Goal: Task Accomplishment & Management: Manage account settings

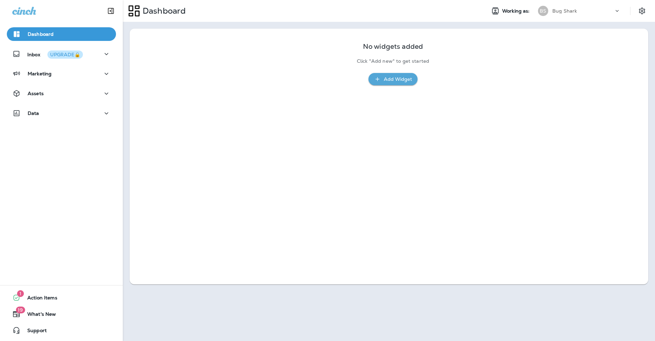
click at [562, 8] on p "Bug Shark" at bounding box center [565, 10] width 25 height 5
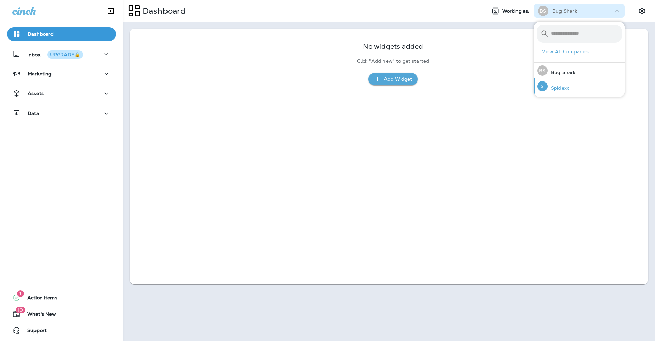
click at [566, 88] on p "Spidexx" at bounding box center [559, 87] width 22 height 5
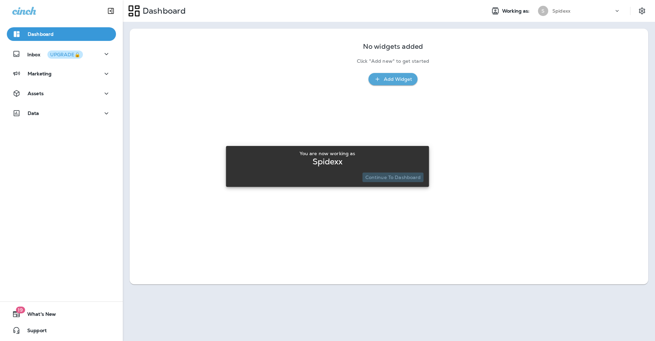
click at [394, 177] on p "Continue to Dashboard" at bounding box center [394, 177] width 56 height 5
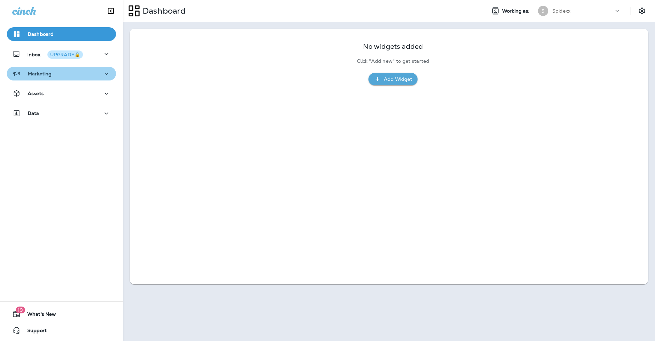
click at [101, 79] on button "Marketing" at bounding box center [61, 74] width 109 height 14
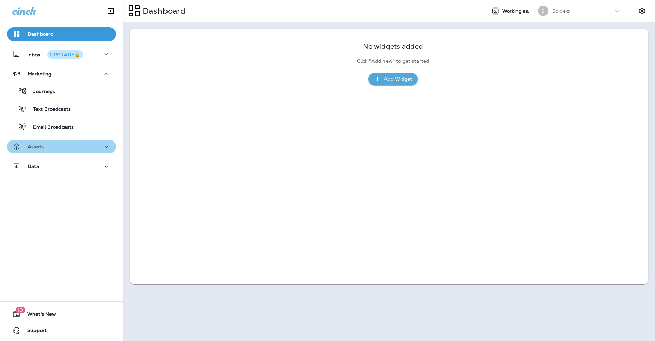
click at [104, 150] on icon "button" at bounding box center [106, 147] width 8 height 9
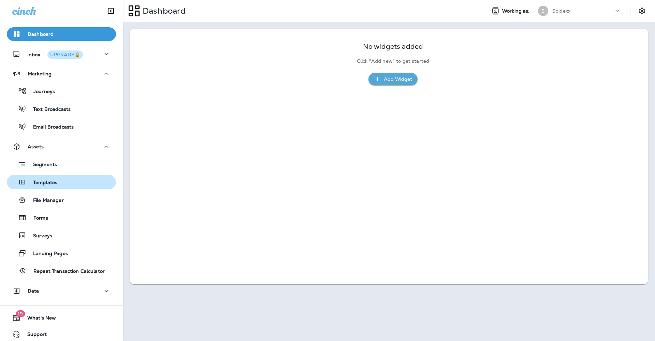
click at [72, 178] on div "Templates" at bounding box center [62, 182] width 104 height 10
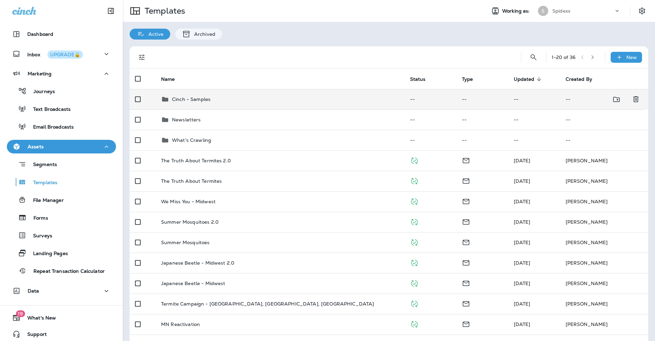
click at [193, 97] on p "Cinch - Samples" at bounding box center [191, 99] width 39 height 5
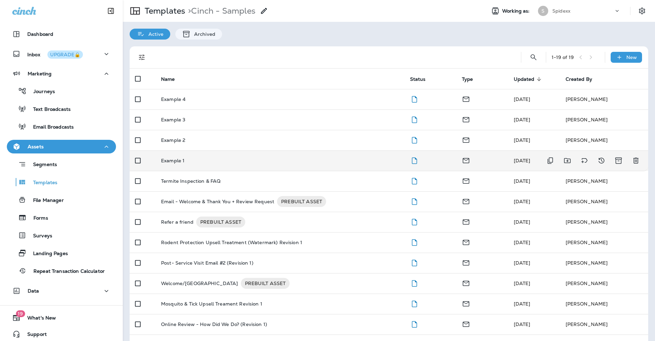
click at [224, 158] on div "Example 1" at bounding box center [280, 160] width 238 height 5
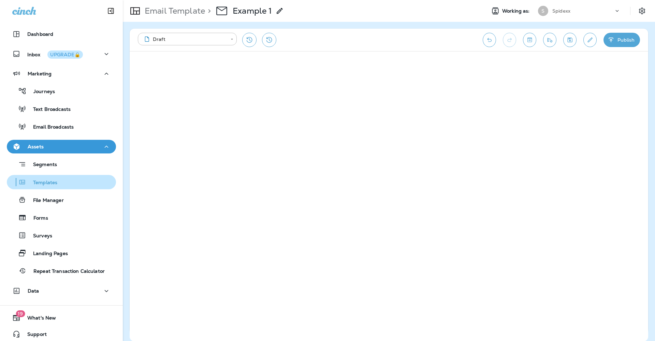
click at [77, 187] on button "Templates" at bounding box center [61, 182] width 109 height 14
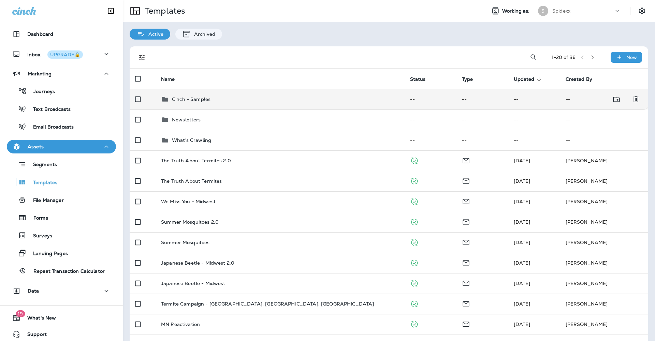
click at [211, 95] on div "Cinch - Samples" at bounding box center [280, 99] width 238 height 8
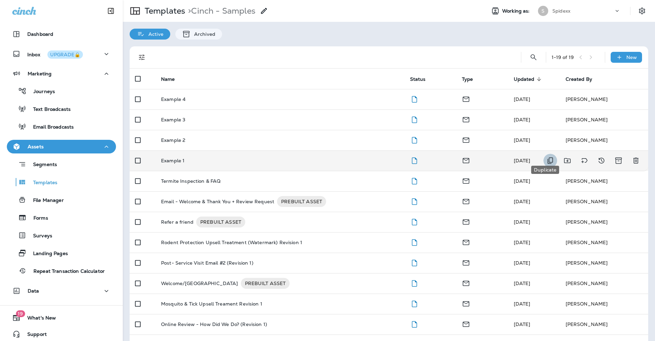
click at [547, 157] on icon "Duplicate" at bounding box center [550, 161] width 8 height 8
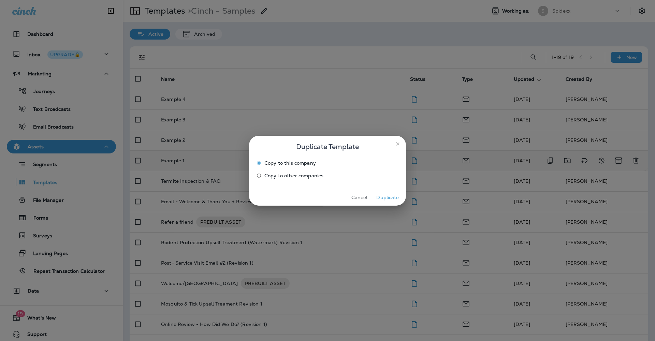
click at [386, 196] on button "Duplicate" at bounding box center [388, 198] width 26 height 11
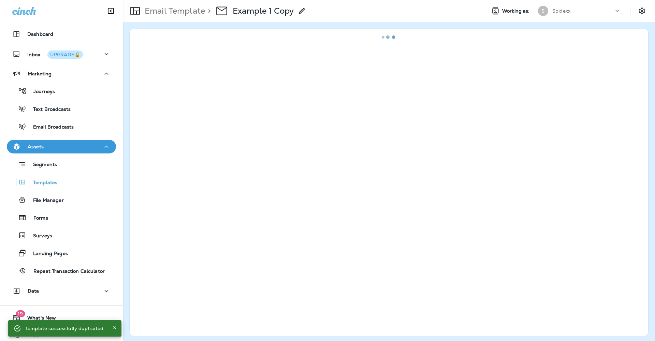
click at [303, 11] on use at bounding box center [302, 11] width 6 height 6
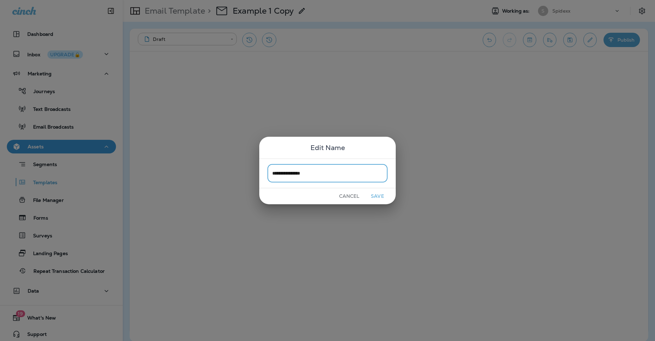
type input "**********"
click at [378, 196] on button "Save" at bounding box center [378, 196] width 26 height 11
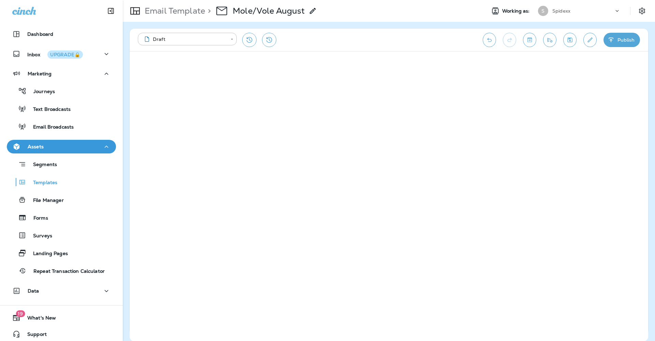
click at [492, 45] on button "Undo" at bounding box center [489, 40] width 13 height 14
click at [489, 39] on icon "Undo" at bounding box center [489, 40] width 4 height 4
click at [572, 38] on icon "Save" at bounding box center [570, 40] width 7 height 7
click at [530, 38] on icon "Toggle preview" at bounding box center [530, 40] width 4 height 4
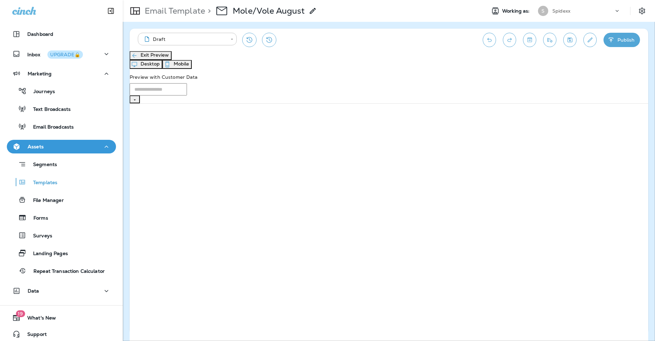
click at [164, 60] on button "Exit Preview" at bounding box center [151, 55] width 42 height 9
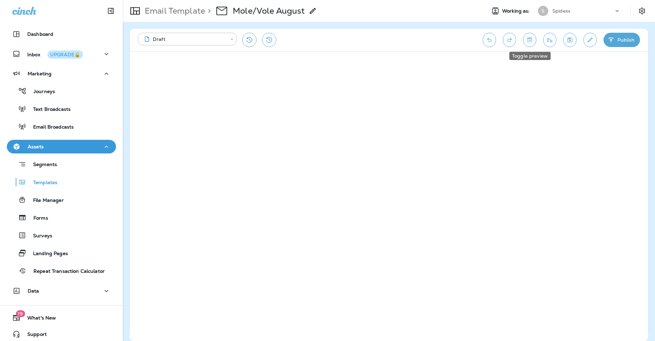
click at [532, 41] on icon "Toggle preview" at bounding box center [530, 40] width 4 height 4
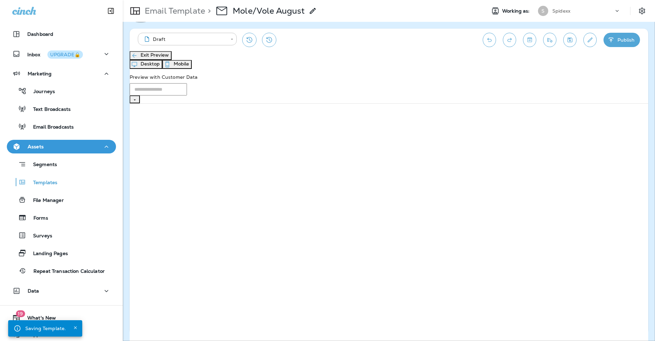
click at [192, 60] on button "Mobile" at bounding box center [176, 64] width 29 height 9
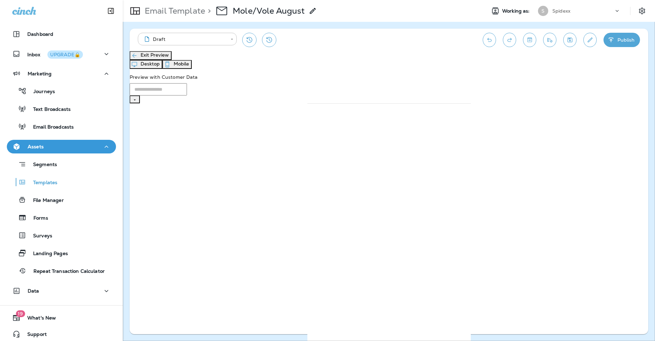
click at [161, 70] on div "Exit Preview Desktop Mobile Preview with Customer Data ​" at bounding box center [389, 77] width 519 height 52
click at [163, 60] on button "Exit Preview" at bounding box center [151, 55] width 42 height 9
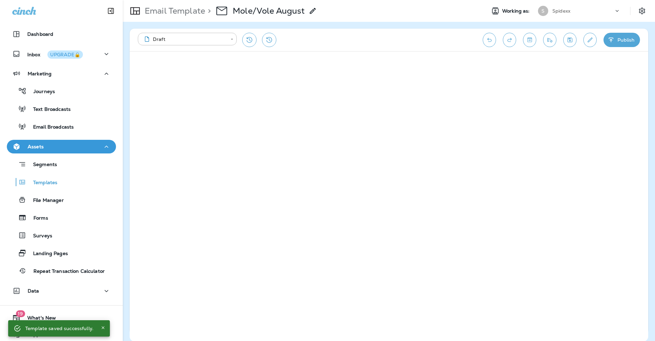
click at [488, 40] on icon "Undo" at bounding box center [489, 40] width 4 height 4
click at [588, 40] on icon "Edit details" at bounding box center [590, 40] width 7 height 7
click at [281, 71] on input "**********" at bounding box center [332, 62] width 102 height 18
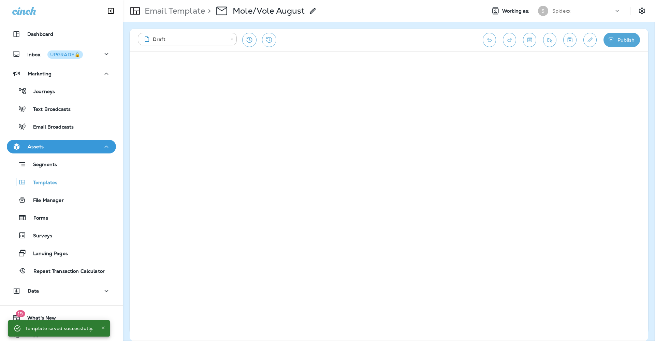
click at [281, 71] on input "**********" at bounding box center [332, 62] width 102 height 18
type input "**********"
click at [377, 96] on input "**********" at bounding box center [332, 87] width 102 height 18
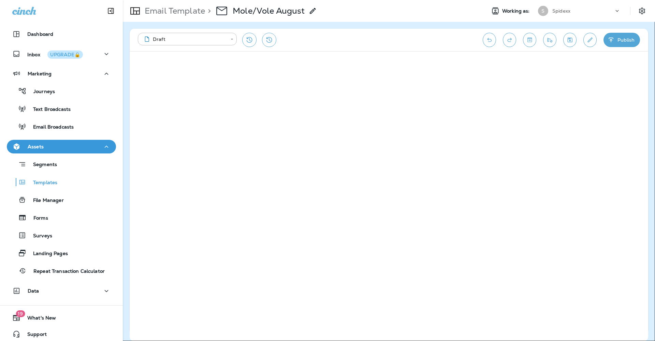
click at [377, 96] on input "**********" at bounding box center [332, 87] width 102 height 18
type input "**********"
click at [299, 46] on input "**********" at bounding box center [332, 37] width 102 height 18
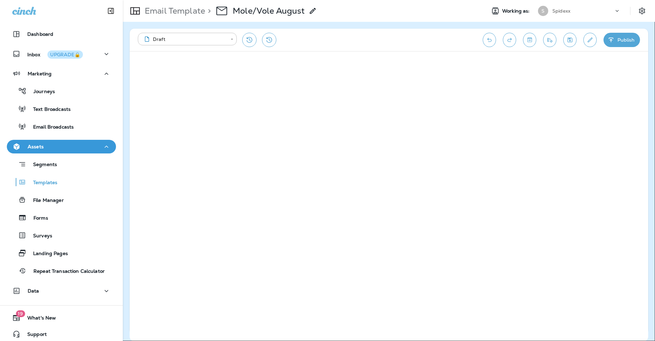
paste input "text"
type input "**********"
click at [374, 169] on div "**********" at bounding box center [327, 97] width 92 height 154
click at [319, 188] on button "Save" at bounding box center [310, 184] width 17 height 8
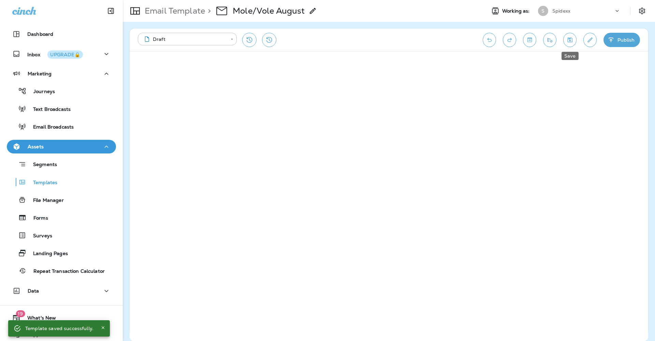
click at [567, 40] on icon "Save" at bounding box center [570, 40] width 7 height 7
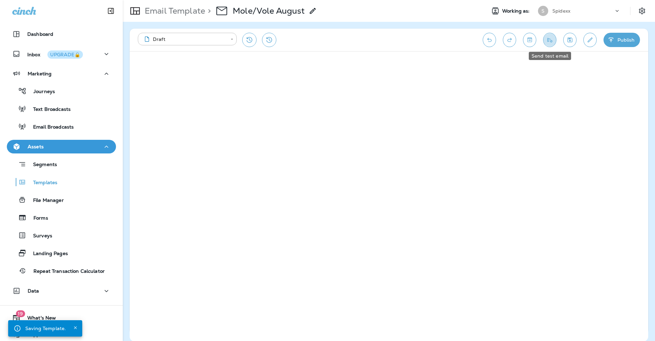
click at [550, 40] on icon "Send test email" at bounding box center [549, 40] width 7 height 7
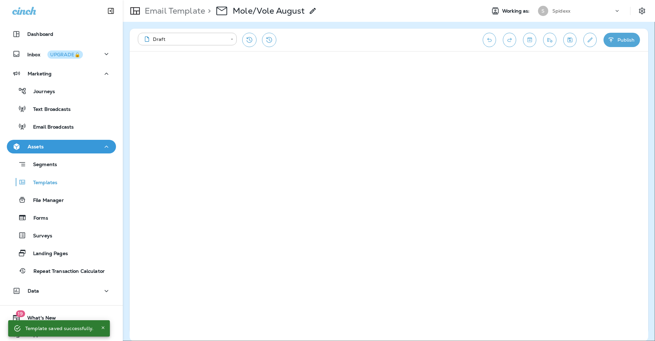
click at [285, 12] on icon "close" at bounding box center [283, 10] width 4 height 4
click at [633, 39] on button "Publish" at bounding box center [622, 40] width 37 height 14
click at [325, 188] on button "Publish" at bounding box center [313, 184] width 23 height 8
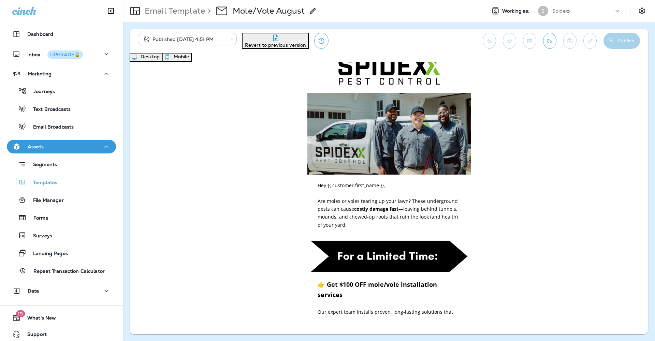
scroll to position [38, 0]
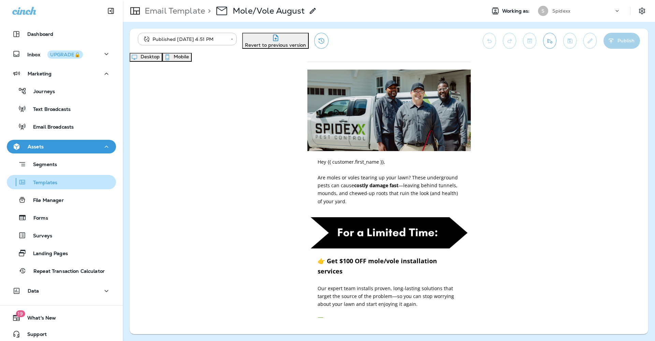
click at [71, 183] on div "Templates" at bounding box center [62, 182] width 104 height 10
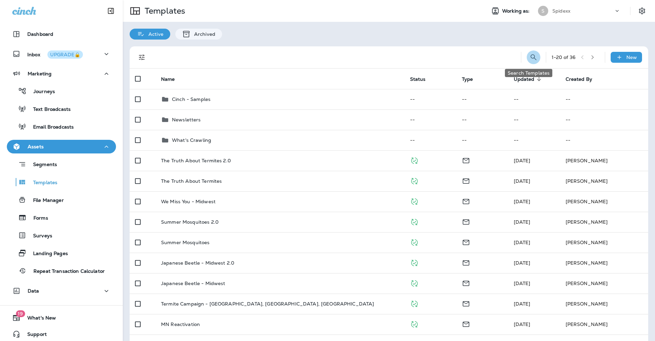
click at [531, 58] on icon "Search Templates" at bounding box center [534, 57] width 6 height 6
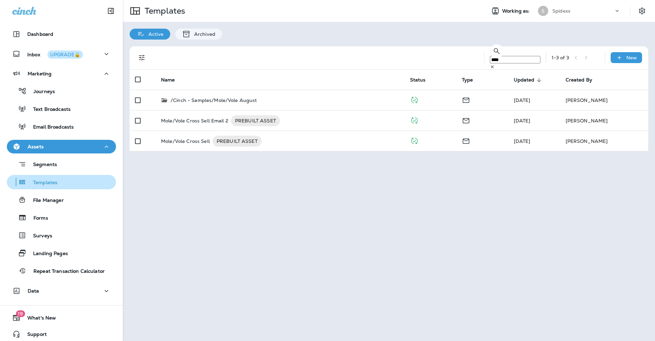
type input "****"
click at [81, 183] on div "Templates" at bounding box center [62, 182] width 104 height 10
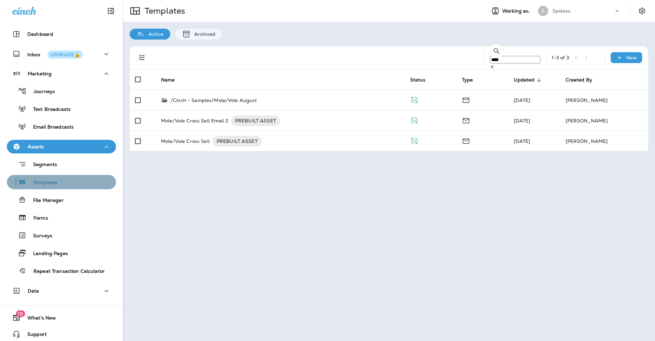
click at [81, 183] on div "Templates" at bounding box center [62, 182] width 104 height 10
click at [80, 182] on div "Templates" at bounding box center [62, 182] width 104 height 10
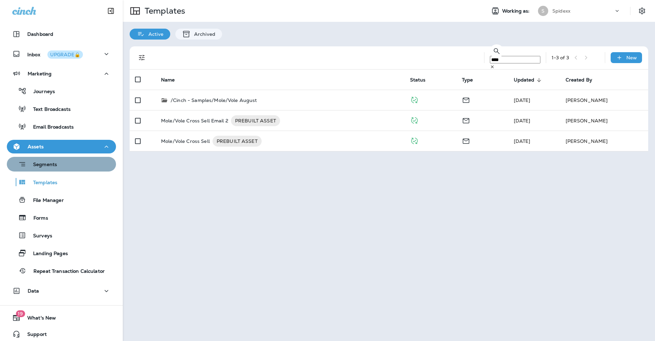
click at [79, 166] on div "Segments" at bounding box center [62, 164] width 104 height 11
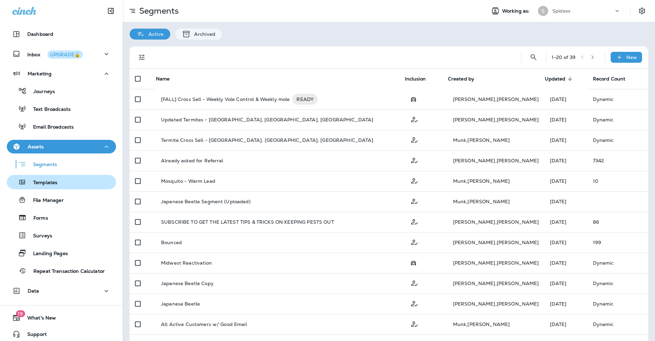
click at [81, 181] on div "Templates" at bounding box center [62, 182] width 104 height 10
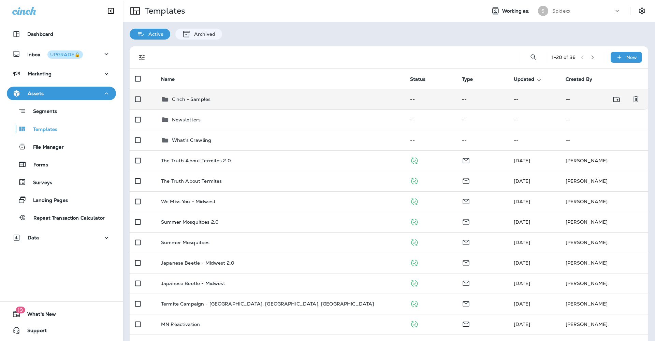
click at [222, 95] on div "Cinch - Samples" at bounding box center [280, 99] width 238 height 8
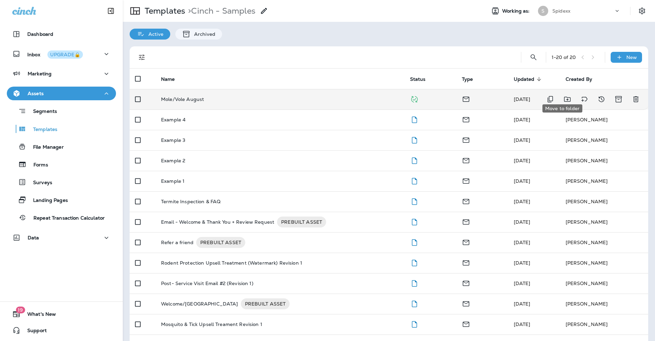
click at [564, 97] on icon "Move to folder" at bounding box center [567, 99] width 6 height 5
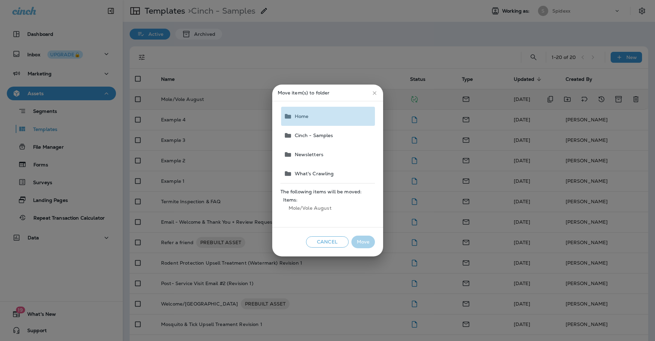
click at [303, 117] on span "Home" at bounding box center [300, 116] width 17 height 5
click at [356, 240] on button "Move" at bounding box center [364, 242] width 24 height 13
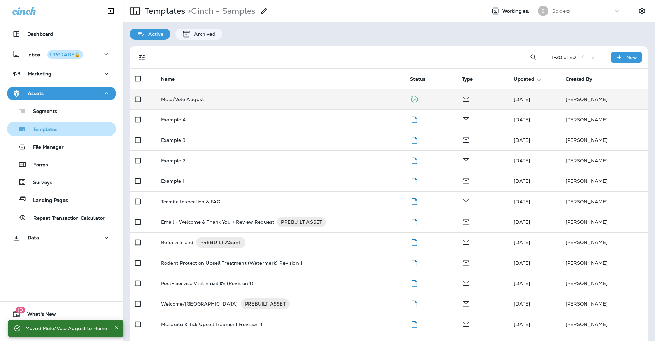
click at [79, 129] on div "Templates" at bounding box center [62, 129] width 104 height 10
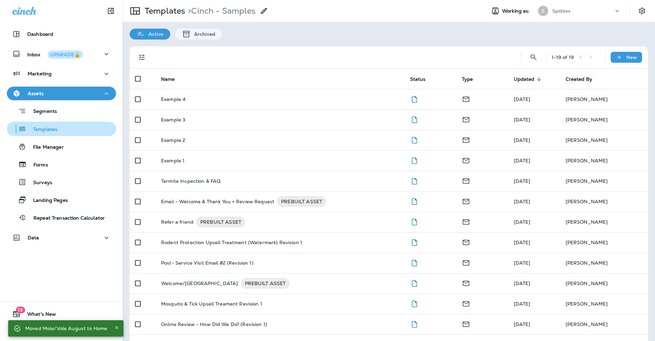
click at [79, 129] on div "Templates" at bounding box center [62, 129] width 104 height 10
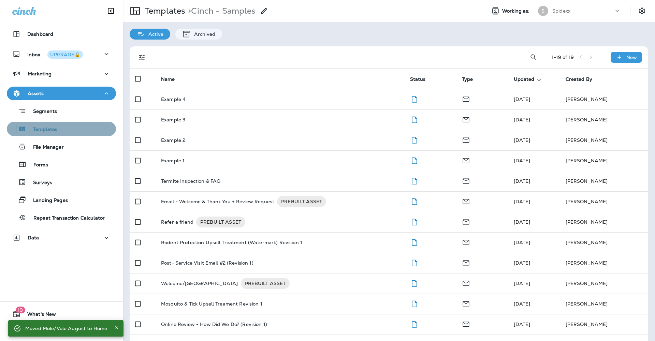
click at [79, 129] on div "Templates" at bounding box center [62, 129] width 104 height 10
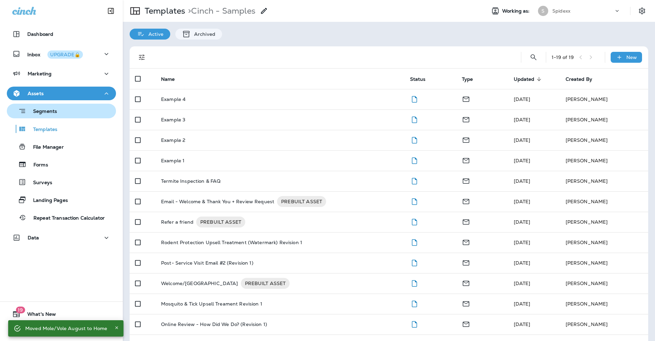
click at [72, 114] on div "Segments" at bounding box center [62, 111] width 104 height 11
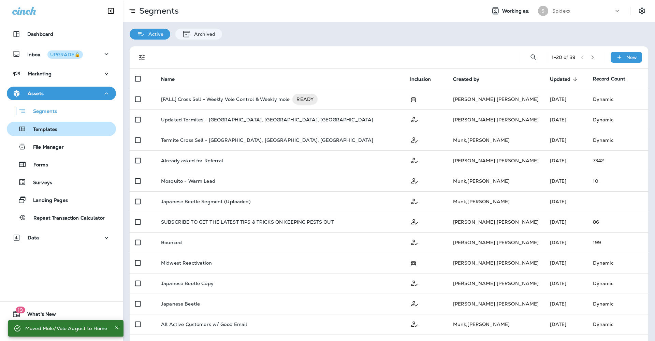
click at [78, 128] on div "Templates" at bounding box center [62, 129] width 104 height 10
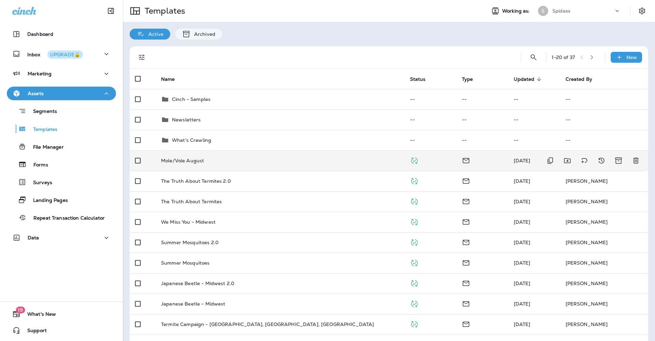
click at [260, 158] on div "Mole/Vole August" at bounding box center [280, 160] width 238 height 5
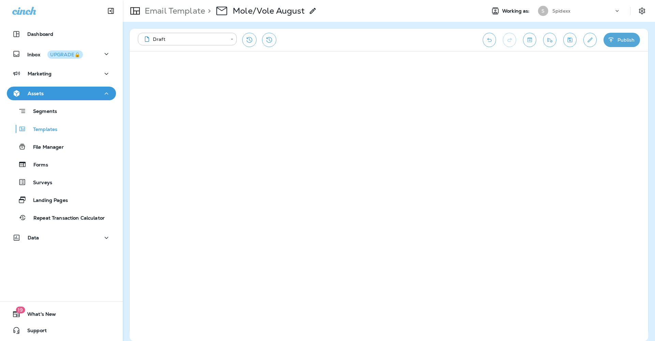
click at [628, 42] on button "Publish" at bounding box center [622, 40] width 37 height 14
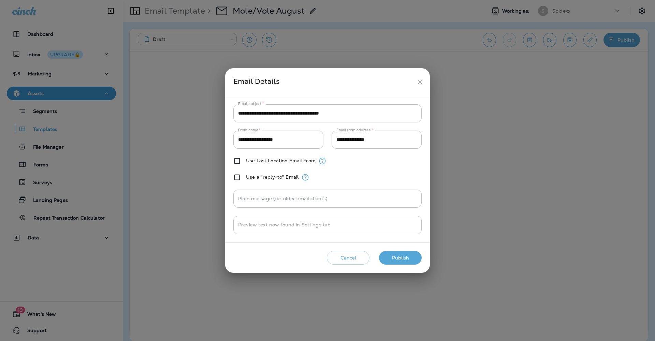
click at [399, 260] on button "Publish" at bounding box center [400, 258] width 43 height 14
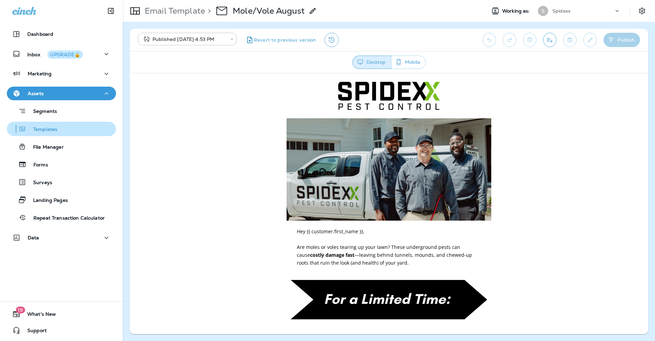
click at [89, 133] on div "Templates" at bounding box center [62, 129] width 104 height 10
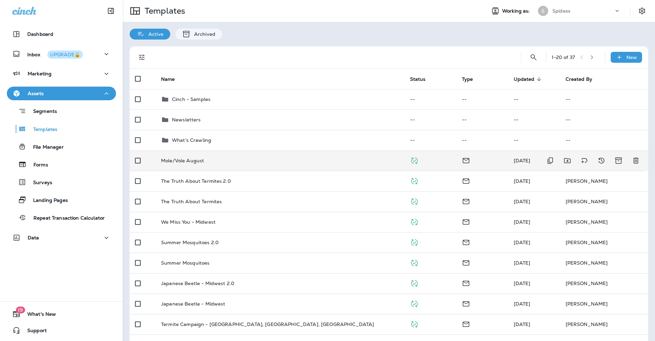
click at [259, 158] on div "Mole/Vole August" at bounding box center [280, 160] width 238 height 5
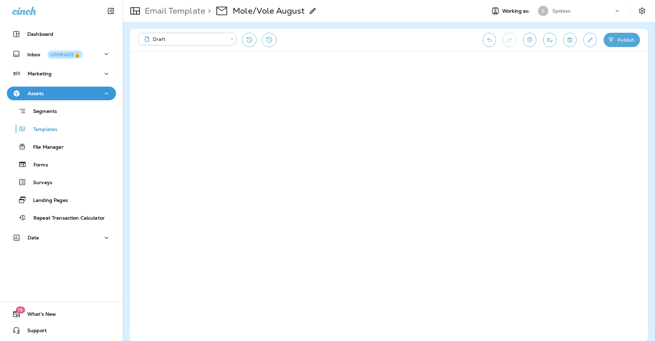
click at [621, 38] on button "Publish" at bounding box center [622, 40] width 37 height 14
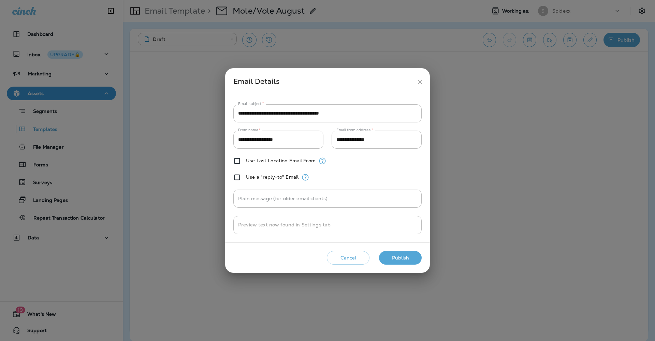
click at [408, 264] on button "Publish" at bounding box center [400, 258] width 43 height 14
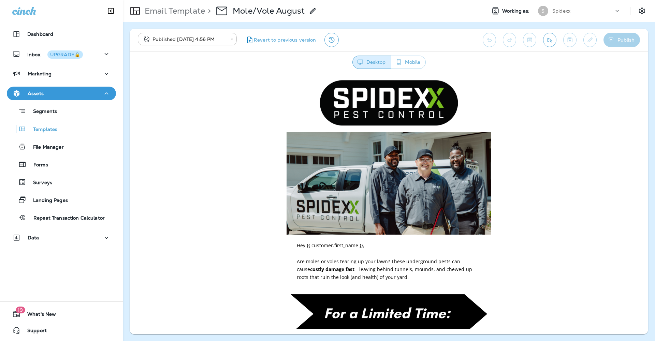
click at [552, 44] on button "Send test email" at bounding box center [549, 40] width 13 height 14
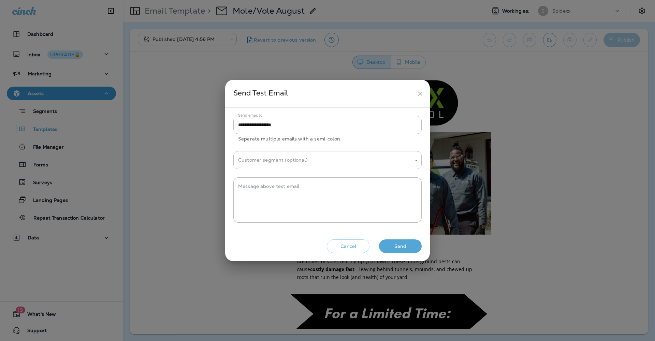
click at [398, 243] on button "Send" at bounding box center [400, 247] width 43 height 14
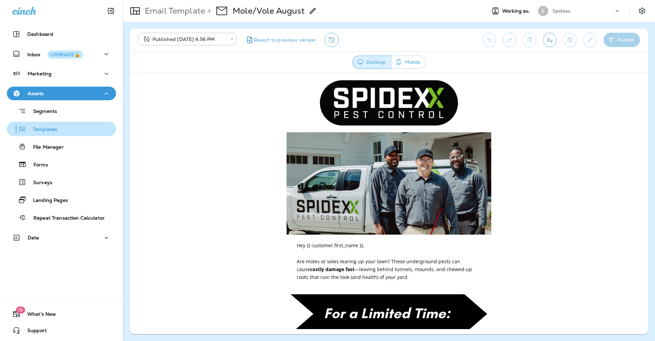
click at [83, 131] on div "Templates" at bounding box center [62, 129] width 104 height 10
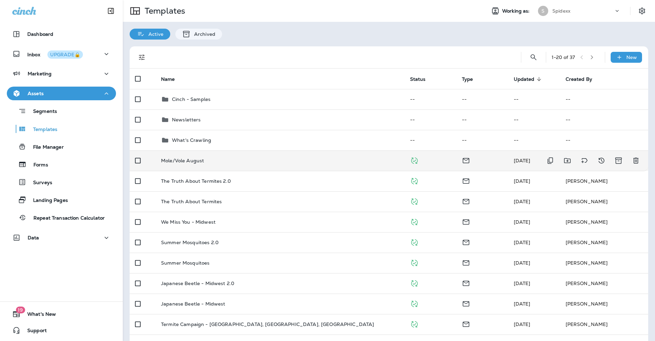
click at [244, 158] on div "Mole/Vole August" at bounding box center [280, 160] width 238 height 5
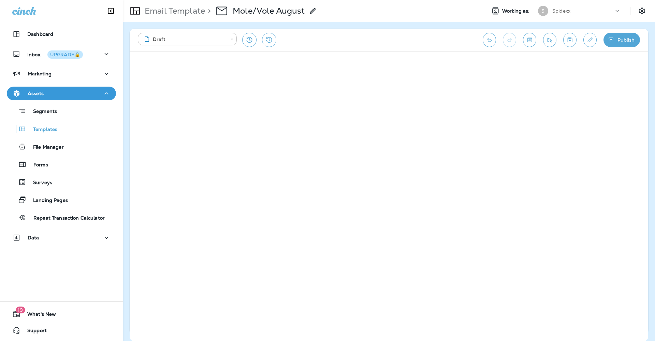
click at [624, 42] on button "Publish" at bounding box center [622, 40] width 37 height 14
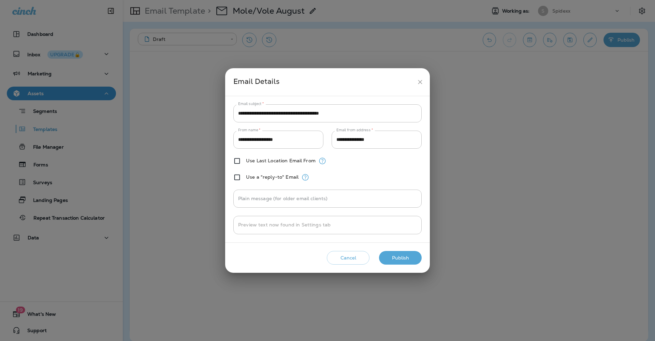
drag, startPoint x: 402, startPoint y: 259, endPoint x: 504, endPoint y: 215, distance: 110.7
click at [402, 259] on button "Publish" at bounding box center [400, 258] width 43 height 14
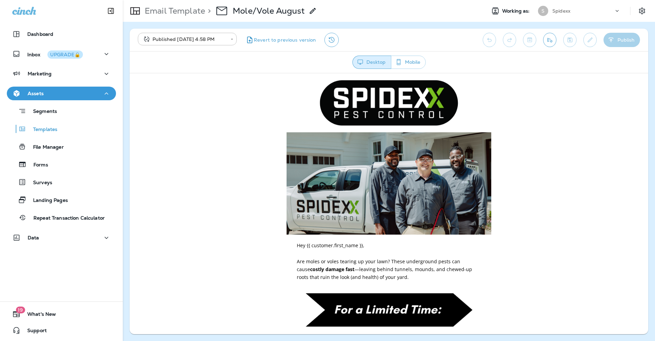
click at [548, 46] on button "Send test email" at bounding box center [549, 40] width 13 height 14
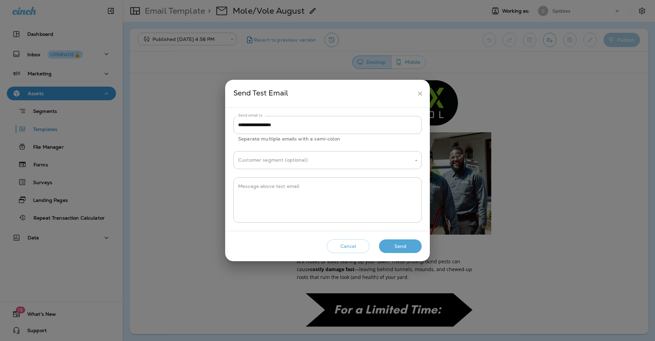
click at [401, 247] on button "Send" at bounding box center [400, 247] width 43 height 14
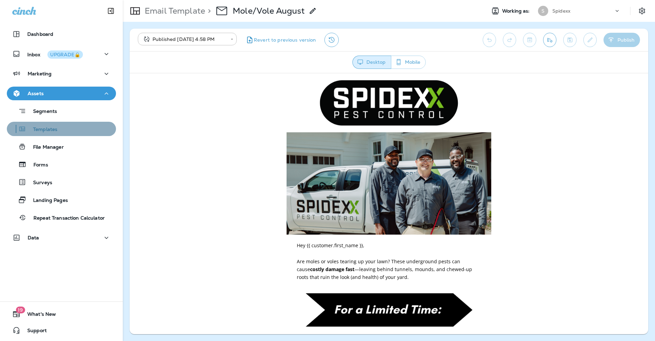
click at [70, 129] on div "Templates" at bounding box center [62, 129] width 104 height 10
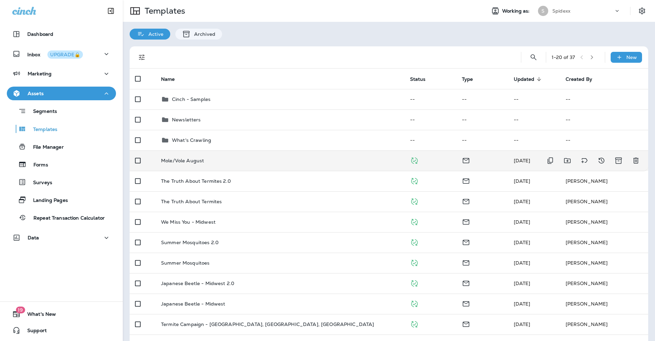
click at [236, 158] on div "Mole/Vole August" at bounding box center [280, 160] width 238 height 5
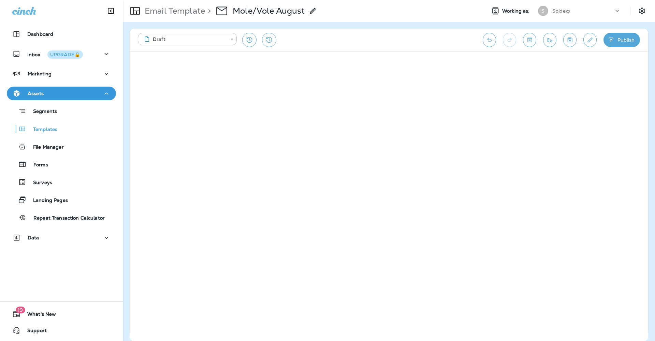
click at [615, 44] on button "Publish" at bounding box center [622, 40] width 37 height 14
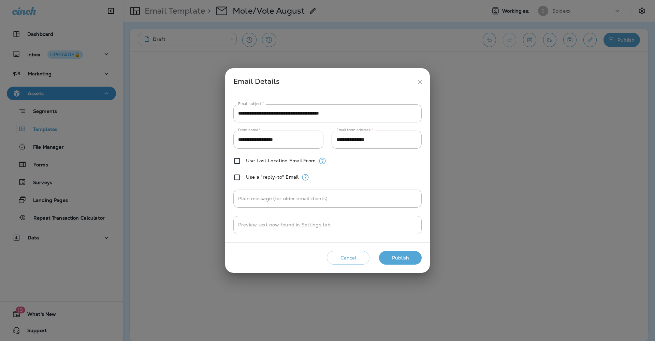
click at [393, 257] on button "Publish" at bounding box center [400, 258] width 43 height 14
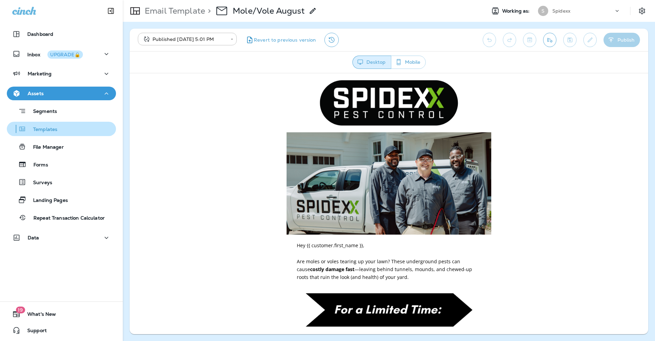
click at [89, 128] on div "Templates" at bounding box center [62, 129] width 104 height 10
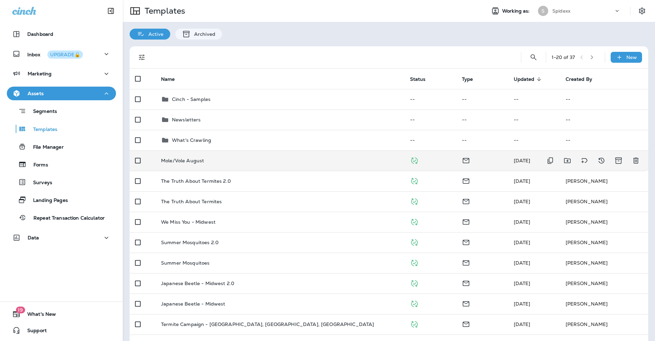
click at [267, 158] on div "Mole/Vole August" at bounding box center [280, 160] width 238 height 5
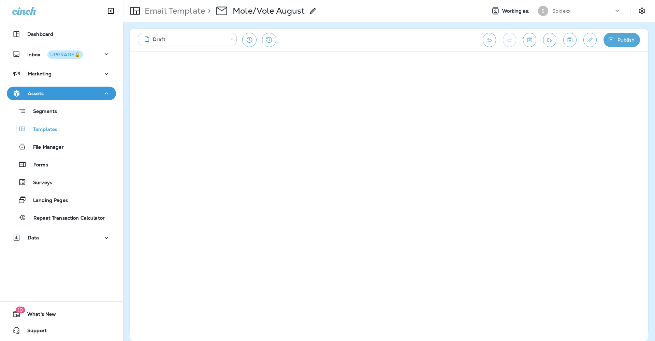
click at [626, 44] on button "Publish" at bounding box center [622, 40] width 37 height 14
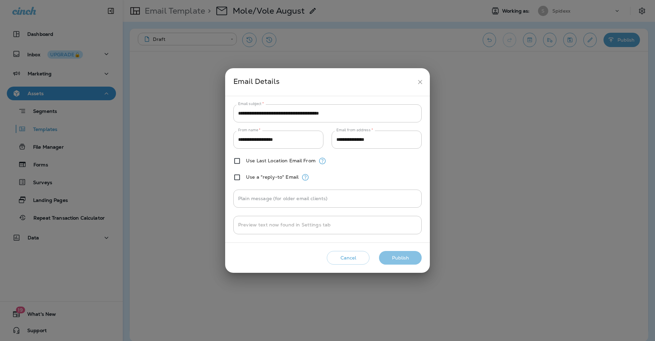
click at [406, 255] on button "Publish" at bounding box center [400, 258] width 43 height 14
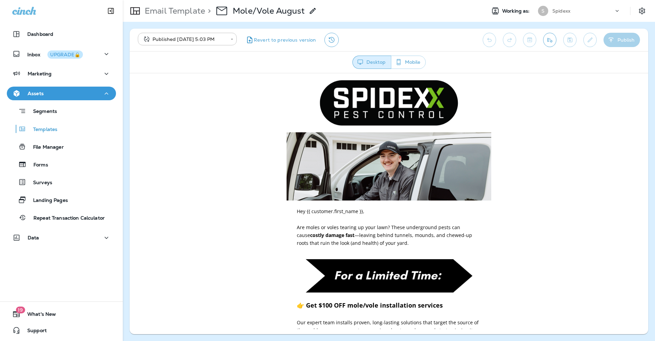
click at [555, 36] on button "Send test email" at bounding box center [549, 40] width 13 height 14
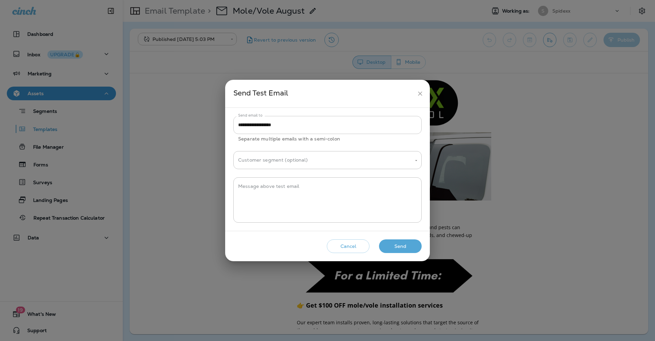
click at [338, 126] on input "**********" at bounding box center [327, 125] width 188 height 18
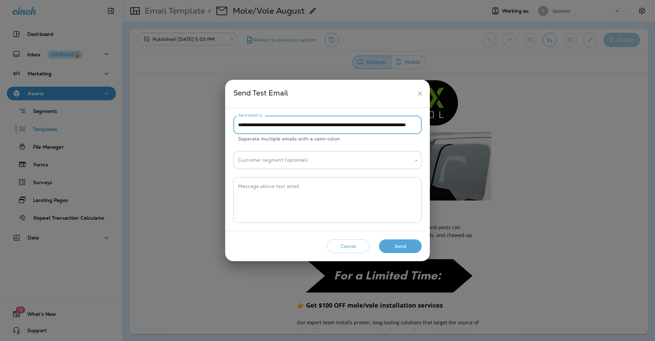
type input "**********"
click at [336, 187] on textarea "Message above test email" at bounding box center [327, 200] width 179 height 34
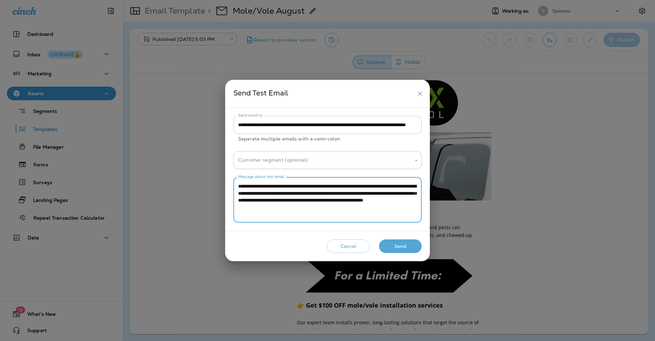
type textarea "**********"
click at [403, 245] on button "Send" at bounding box center [400, 247] width 43 height 14
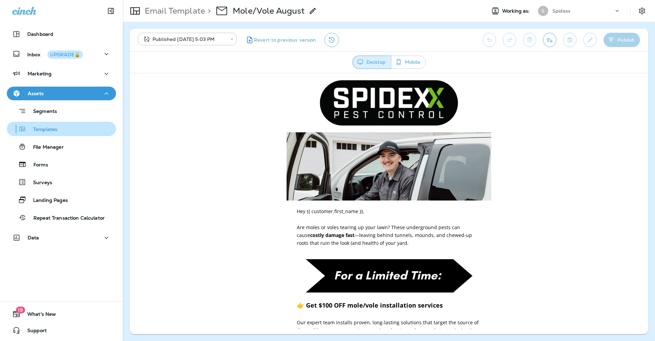
click at [71, 129] on div "Templates" at bounding box center [62, 129] width 104 height 10
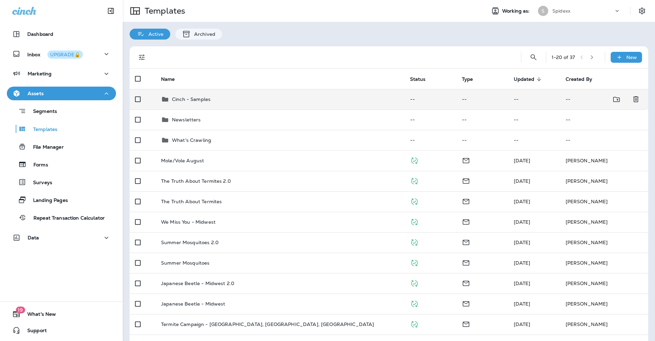
click at [217, 95] on div "Cinch - Samples" at bounding box center [280, 99] width 238 height 8
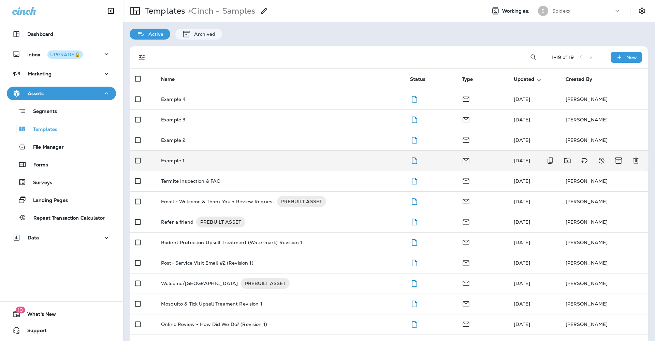
click at [200, 158] on div "Example 1" at bounding box center [280, 160] width 238 height 5
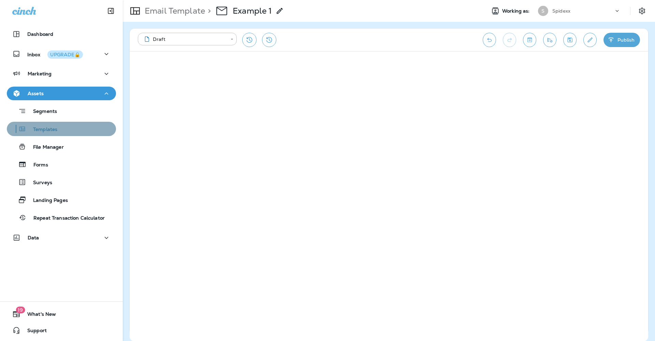
click at [73, 129] on div "Templates" at bounding box center [62, 129] width 104 height 10
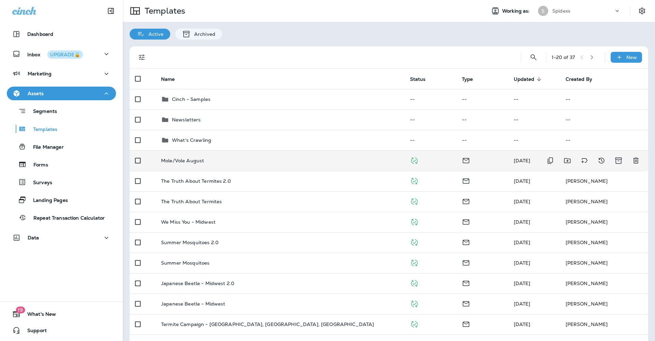
click at [204, 158] on div "Mole/Vole August" at bounding box center [280, 160] width 238 height 5
